Goal: Find specific page/section: Find specific page/section

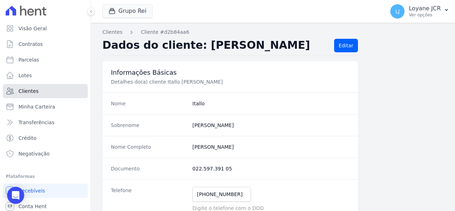
click at [48, 94] on link "Clientes" at bounding box center [45, 91] width 85 height 14
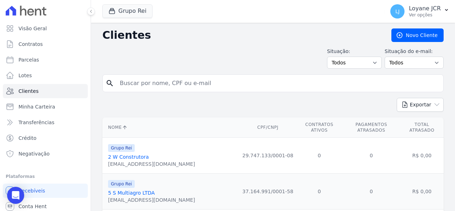
drag, startPoint x: 208, startPoint y: 86, endPoint x: 108, endPoint y: 72, distance: 101.4
click at [134, 81] on input "search" at bounding box center [277, 83] width 325 height 14
click at [163, 86] on input "search" at bounding box center [277, 83] width 325 height 14
paste input "[PERSON_NAME]"
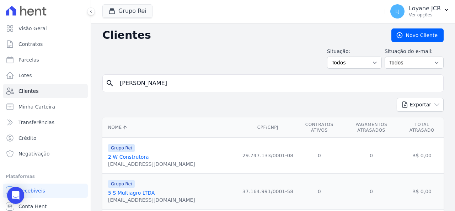
type input "[PERSON_NAME]"
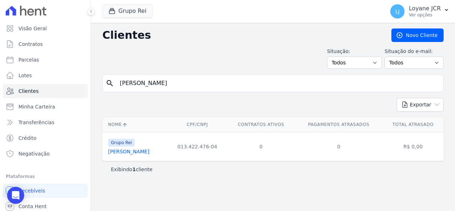
click at [149, 150] on link "[PERSON_NAME]" at bounding box center [128, 151] width 41 height 6
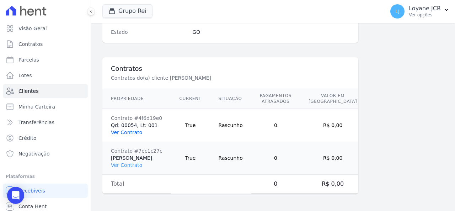
click at [126, 129] on link "Ver Contrato" at bounding box center [126, 132] width 31 height 6
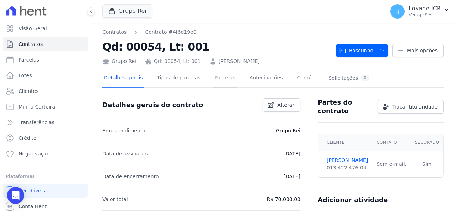
click at [220, 83] on link "Parcelas" at bounding box center [224, 78] width 23 height 19
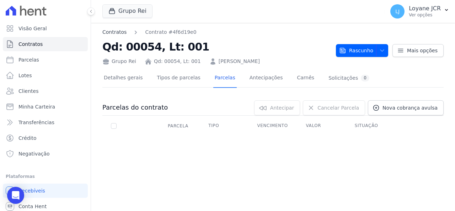
click at [118, 33] on link "Contratos" at bounding box center [114, 31] width 24 height 7
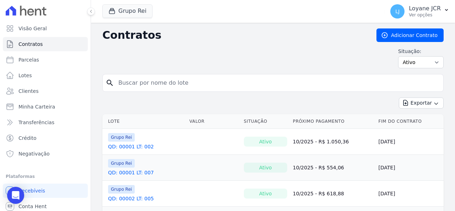
click at [190, 84] on input "search" at bounding box center [277, 83] width 326 height 14
paste input "[PERSON_NAME]"
type input "[PERSON_NAME]"
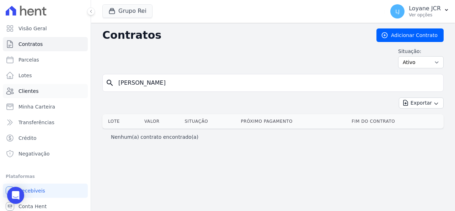
click at [57, 91] on link "Clientes" at bounding box center [45, 91] width 85 height 14
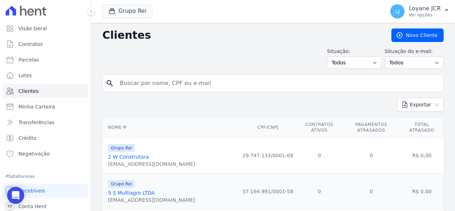
click at [185, 87] on input "search" at bounding box center [277, 83] width 325 height 14
paste input "[PERSON_NAME]"
type input "[PERSON_NAME]"
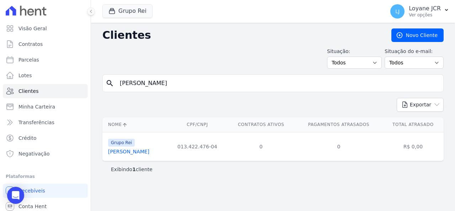
click at [149, 153] on link "[PERSON_NAME]" at bounding box center [128, 151] width 41 height 6
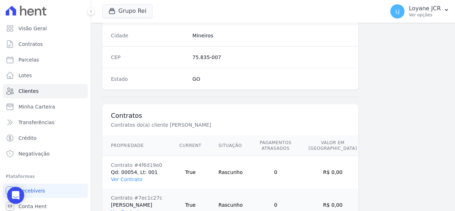
scroll to position [500, 0]
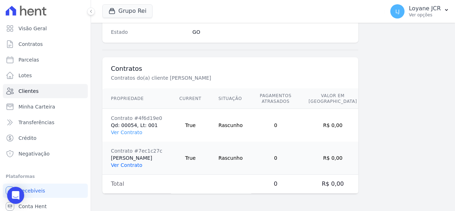
click at [134, 162] on link "Ver Contrato" at bounding box center [126, 165] width 31 height 6
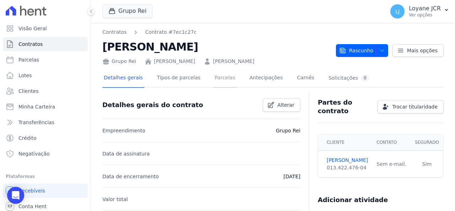
click at [215, 88] on link "Parcelas" at bounding box center [224, 78] width 23 height 19
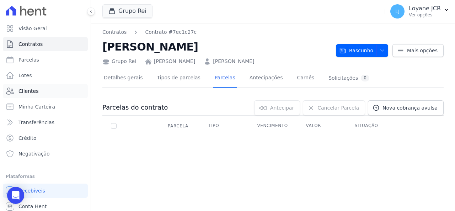
click at [34, 94] on span "Clientes" at bounding box center [28, 90] width 20 height 7
